Goal: Obtain resource: Obtain resource

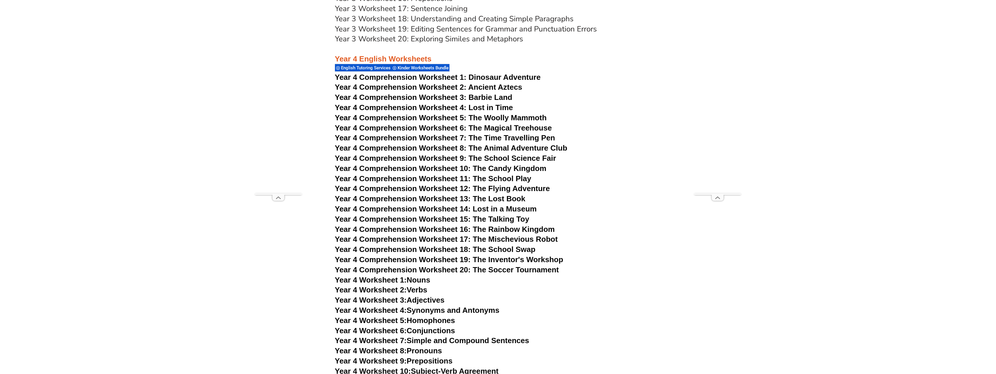
scroll to position [2508, 0]
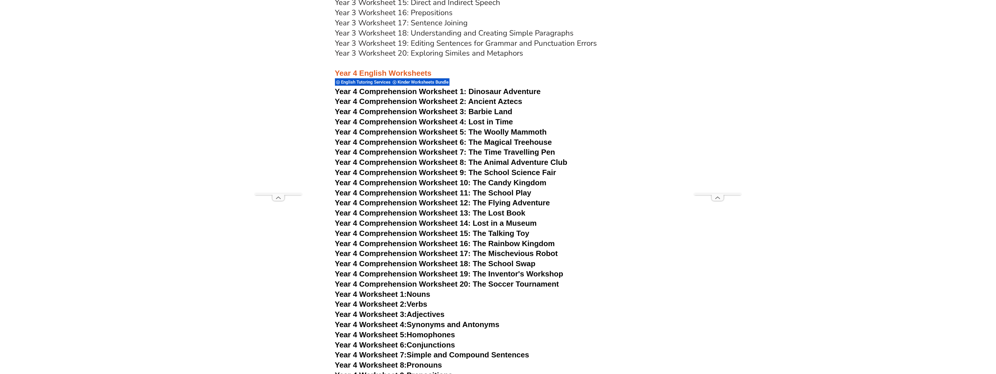
click at [452, 90] on span "Year 4 Comprehension Worksheet 1:" at bounding box center [401, 91] width 132 height 9
click at [424, 293] on link "Year 4 Worksheet 1: Nouns" at bounding box center [382, 294] width 95 height 9
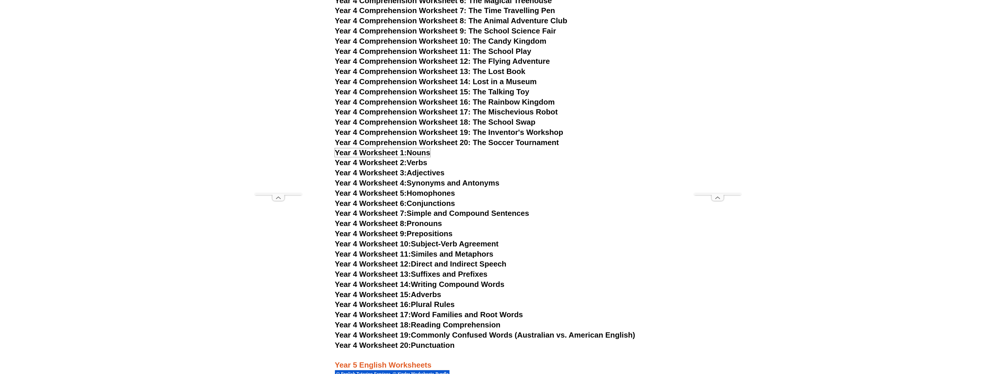
scroll to position [2653, 0]
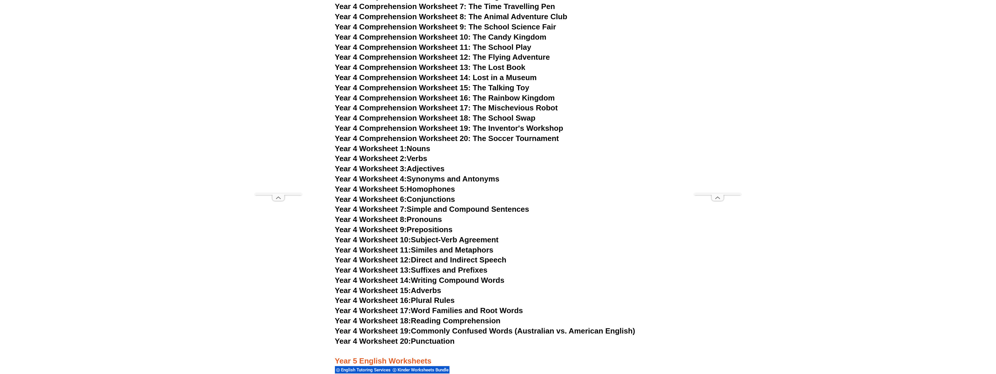
click at [418, 158] on link "Year 4 Worksheet 2: Verbs" at bounding box center [381, 158] width 92 height 9
click at [419, 166] on link "Year 4 Worksheet 3: Adjectives" at bounding box center [390, 168] width 110 height 9
click at [416, 178] on link "Year 4 Worksheet 4: Synonyms and Antonyms" at bounding box center [417, 179] width 165 height 9
click at [433, 210] on link "Year 4 Worksheet 7: Simple and Compound Sentences" at bounding box center [432, 209] width 194 height 9
click at [438, 218] on link "Year 4 Worksheet 8: Pronouns" at bounding box center [388, 219] width 107 height 9
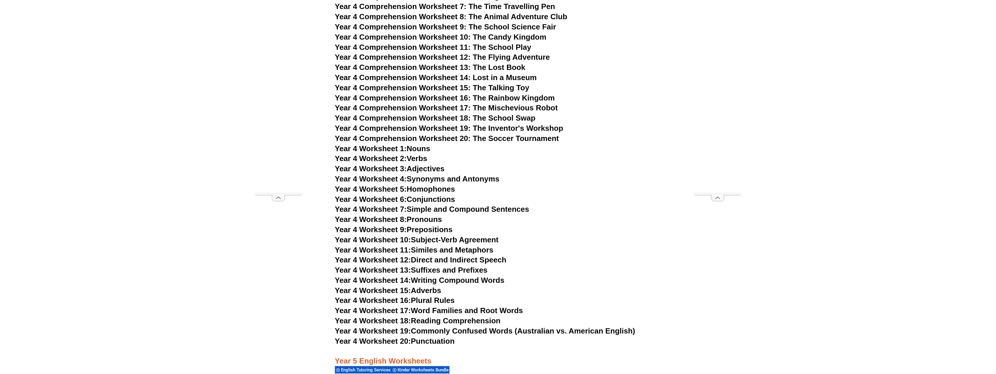
click at [409, 137] on span "Year 4 Comprehension Worksheet 20: The Soccer Tournament" at bounding box center [447, 138] width 224 height 9
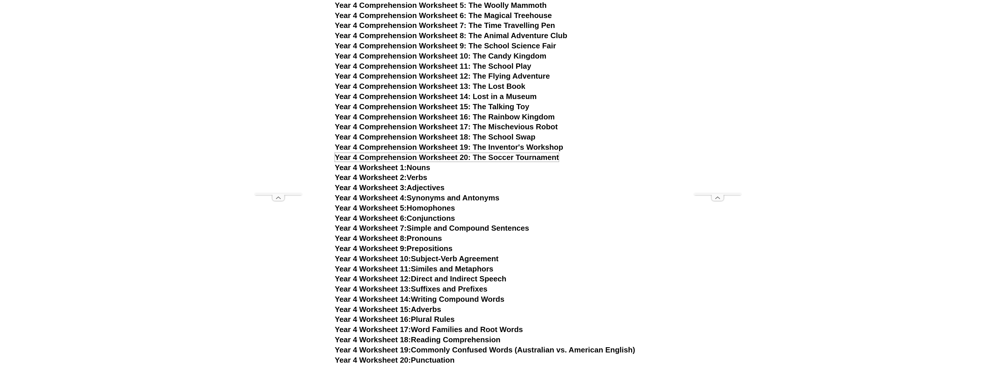
scroll to position [2624, 0]
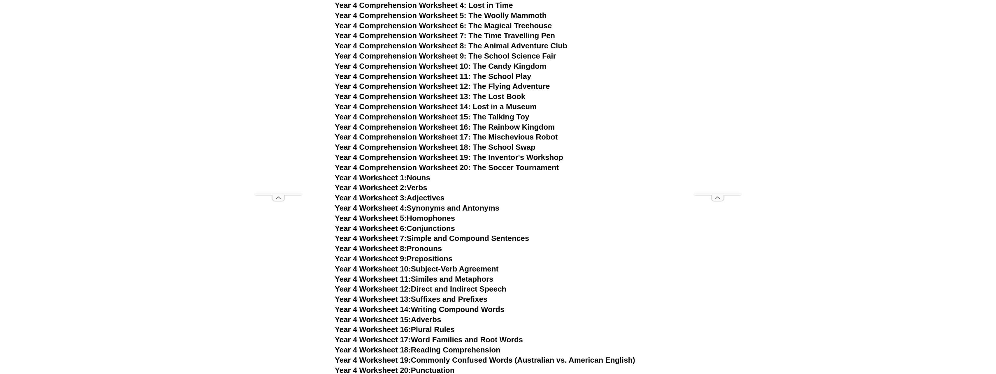
click at [480, 107] on span "Year 4 Comprehension Worksheet 14: Lost in a Museum" at bounding box center [436, 106] width 202 height 9
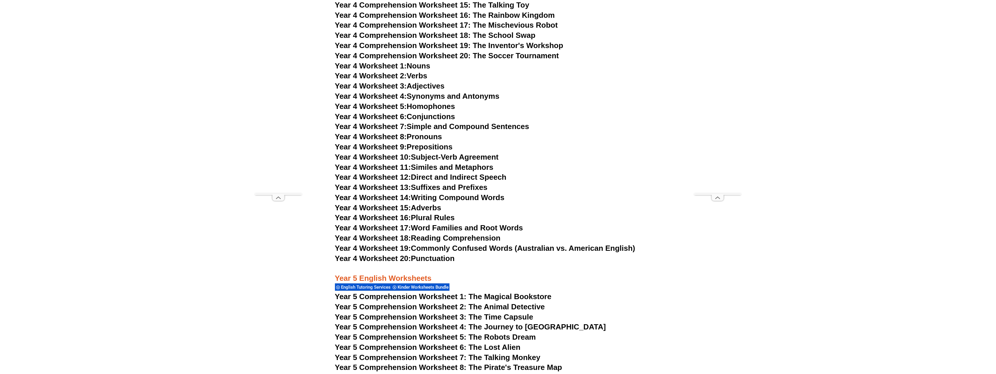
scroll to position [2741, 0]
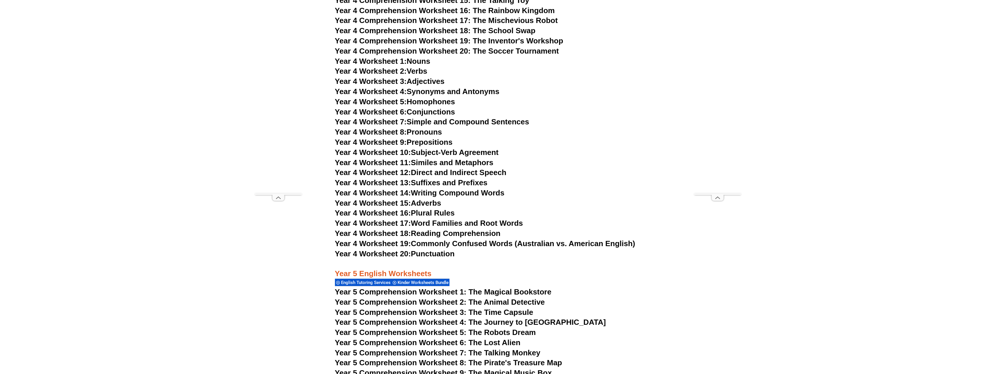
click at [422, 232] on link "Year 4 Worksheet 18: Reading Comprehension" at bounding box center [418, 233] width 166 height 9
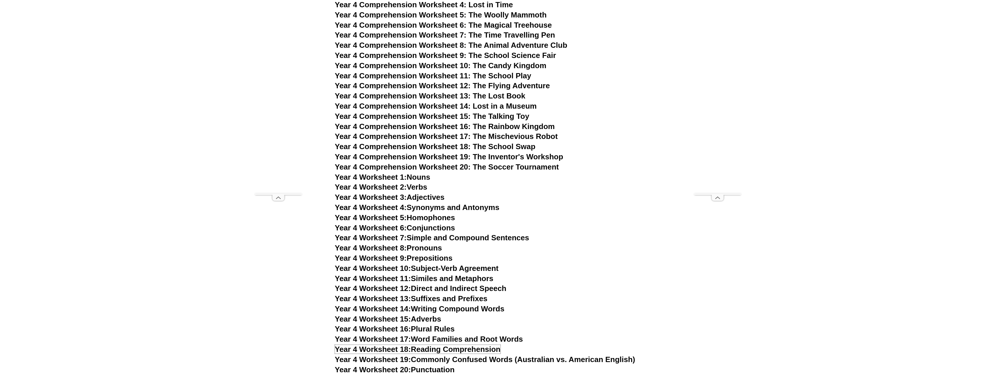
scroll to position [2712, 0]
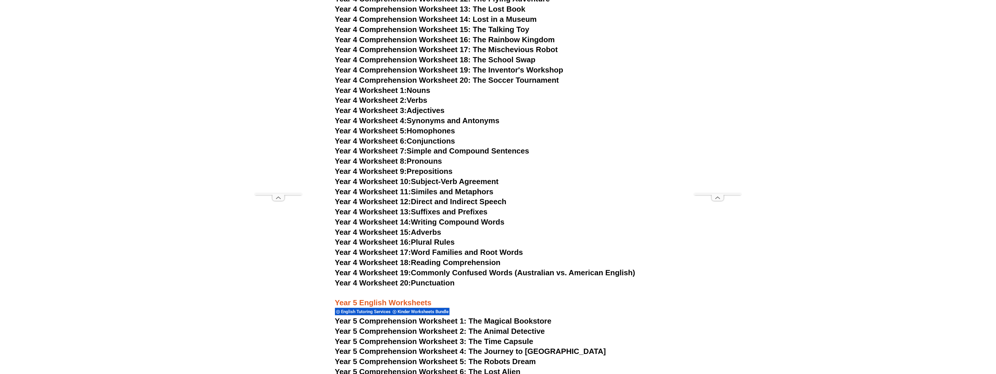
click at [459, 252] on link "Year 4 Worksheet 17: Word Families and Root Words" at bounding box center [429, 252] width 188 height 9
click at [437, 283] on link "Year 4 Worksheet 20: Punctuation" at bounding box center [395, 283] width 120 height 9
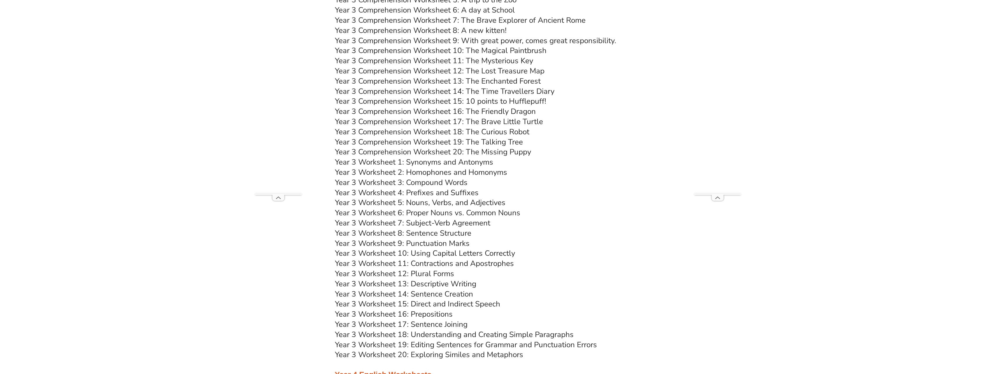
scroll to position [2099, 0]
